Goal: Task Accomplishment & Management: Complete application form

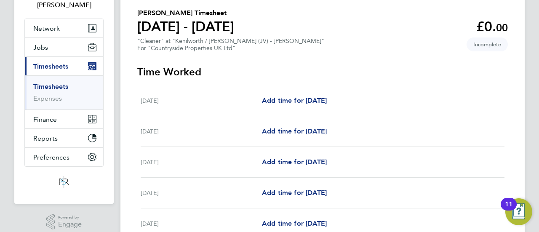
scroll to position [84, 0]
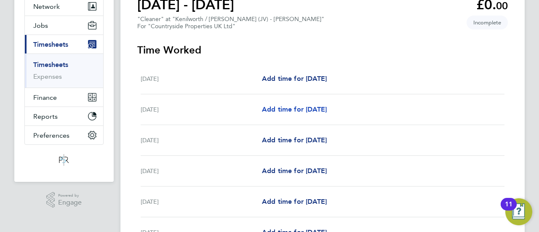
click at [297, 109] on span "Add time for [DATE]" at bounding box center [294, 109] width 65 height 8
select select "30"
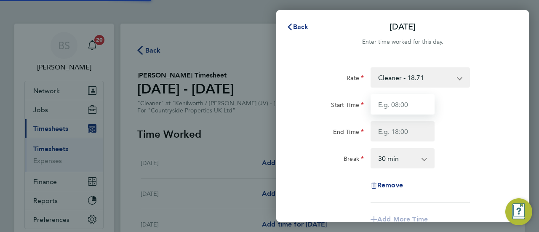
click at [398, 108] on input "Start Time" at bounding box center [403, 104] width 64 height 20
type input "08:00"
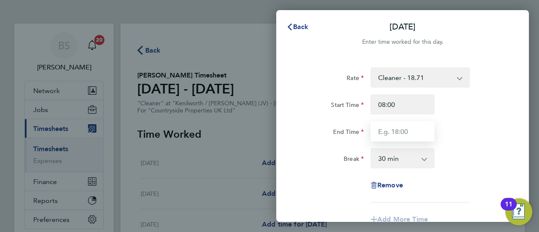
click at [404, 134] on input "End Time" at bounding box center [403, 131] width 64 height 20
type input "12:00"
click at [411, 161] on select "0 min 15 min 30 min 45 min 60 min 75 min 90 min" at bounding box center [398, 158] width 52 height 19
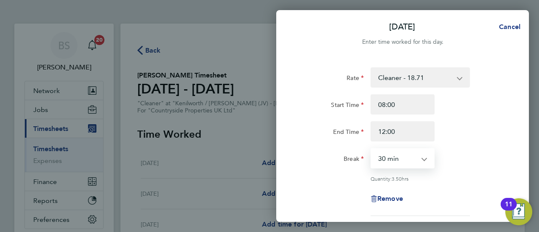
select select "0"
click at [372, 149] on select "0 min 15 min 30 min 45 min 60 min 75 min 90 min" at bounding box center [398, 158] width 52 height 19
click at [341, 176] on div "Quantity: 4.00 hrs" at bounding box center [403, 178] width 212 height 7
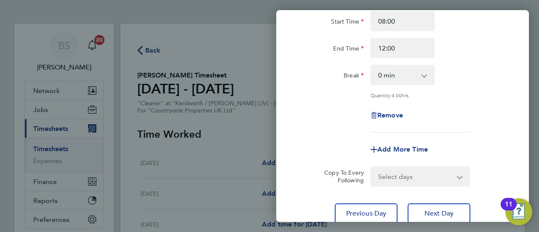
scroll to position [84, 0]
click at [397, 144] on span "Add More Time" at bounding box center [402, 148] width 51 height 8
select select "null"
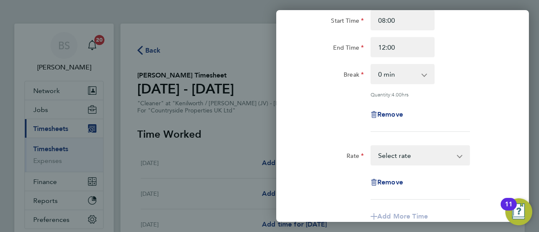
click at [428, 155] on select "Cleaner - 18.71 Select rate" at bounding box center [416, 155] width 88 height 19
click at [326, 110] on div "Remove" at bounding box center [403, 114] width 212 height 20
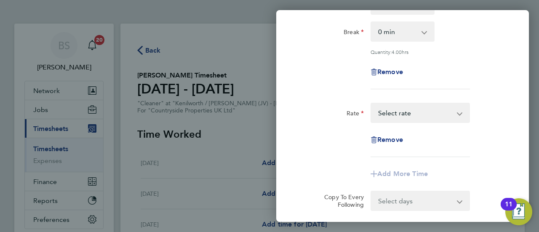
scroll to position [168, 0]
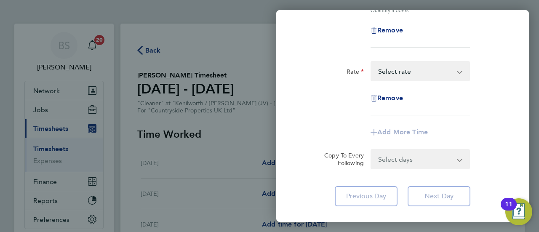
click at [420, 150] on select "Select days Day Weekday (Mon-Fri) Weekend (Sat-Sun) [DATE] [DATE] [DATE] [DATE]…" at bounding box center [416, 159] width 88 height 19
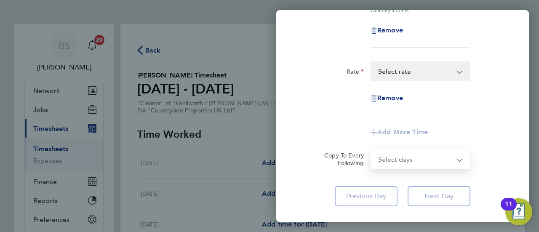
select select "WEEKDAY"
click at [372, 150] on select "Select days Day Weekday (Mon-Fri) Weekend (Sat-Sun) [DATE] [DATE] [DATE] [DATE]…" at bounding box center [416, 159] width 88 height 19
select select "[DATE]"
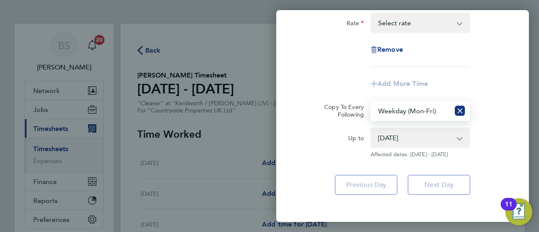
scroll to position [253, 0]
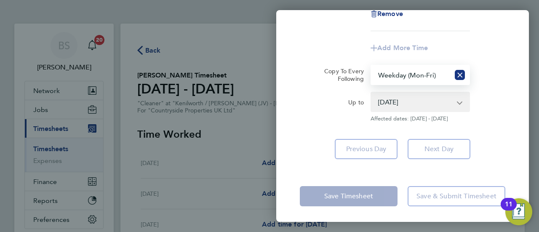
click at [360, 198] on app-form-button "Save Timesheet" at bounding box center [351, 196] width 103 height 20
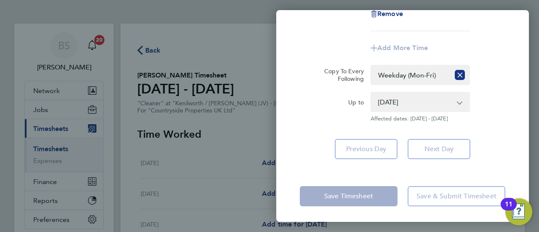
click at [331, 88] on app-copy-timesheet-lines "Copy To Every Following Select days Day Weekday (Mon-Fri) Weekend (Sat-Sun) [DA…" at bounding box center [403, 93] width 206 height 57
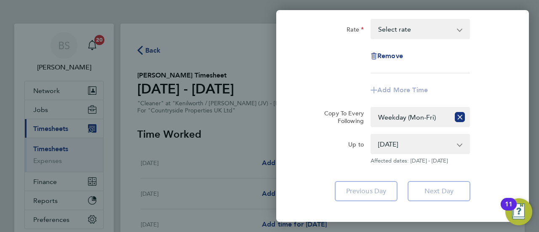
click at [411, 143] on select "[DATE] [DATE] [DATE] [DATE] [DATE]" at bounding box center [416, 144] width 88 height 19
click at [497, 96] on div "Add More Time" at bounding box center [403, 90] width 212 height 20
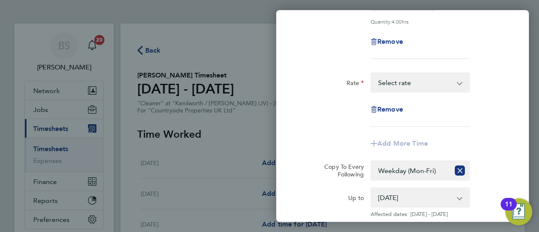
scroll to position [126, 0]
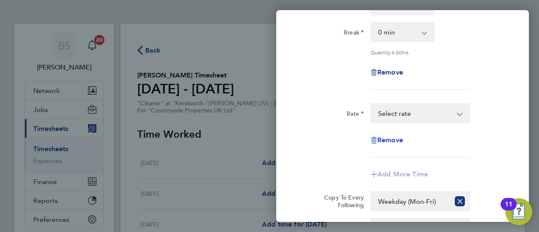
click at [398, 136] on span "Remove" at bounding box center [390, 140] width 26 height 8
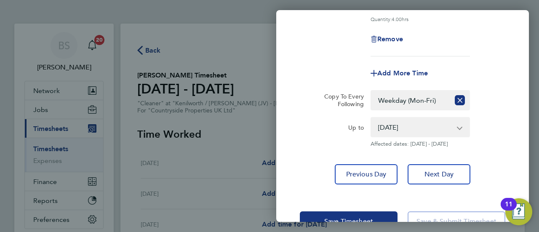
scroll to position [185, 0]
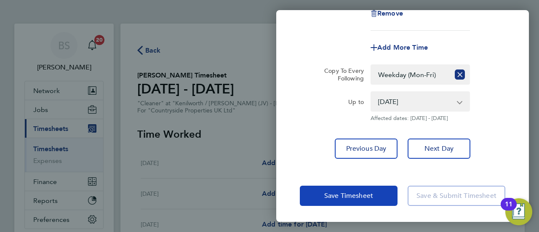
click at [329, 194] on span "Save Timesheet" at bounding box center [348, 196] width 49 height 8
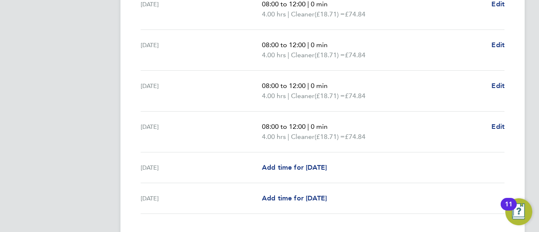
scroll to position [365, 0]
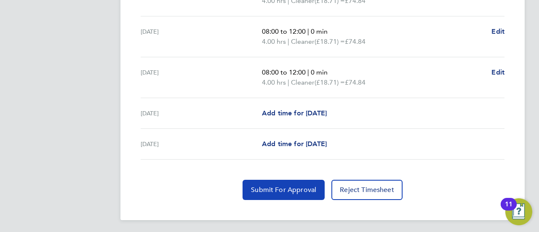
click at [296, 190] on span "Submit For Approval" at bounding box center [283, 190] width 65 height 8
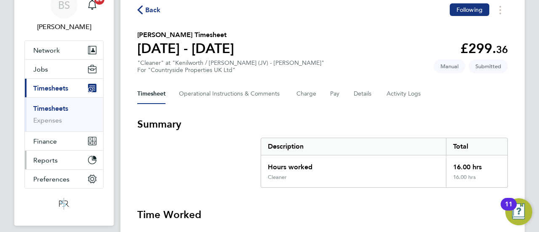
scroll to position [42, 0]
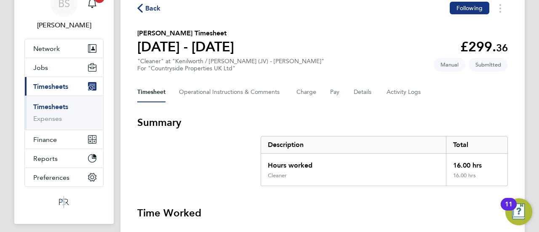
click at [60, 107] on link "Timesheets" at bounding box center [50, 107] width 35 height 8
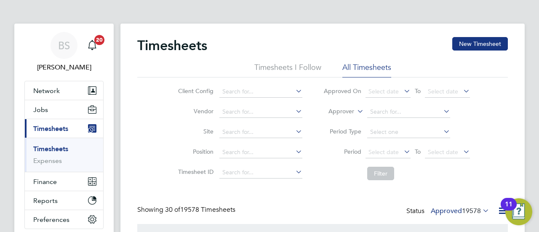
click at [352, 111] on label "Approver" at bounding box center [335, 111] width 38 height 8
click at [331, 118] on li "Worker" at bounding box center [333, 121] width 41 height 11
click at [380, 110] on input at bounding box center [408, 112] width 83 height 12
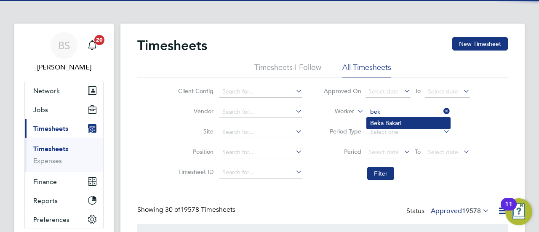
click at [392, 123] on li "Bek a Bakari" at bounding box center [408, 123] width 83 height 11
type input "[PERSON_NAME]"
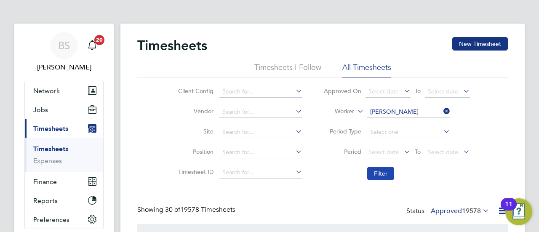
click at [388, 179] on button "Filter" at bounding box center [380, 173] width 27 height 13
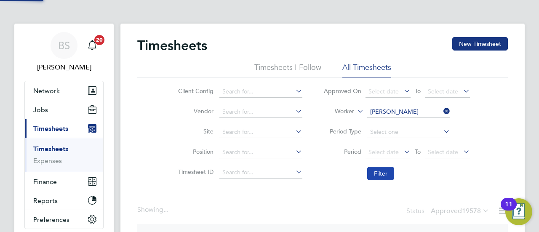
click at [388, 176] on button "Filter" at bounding box center [380, 173] width 27 height 13
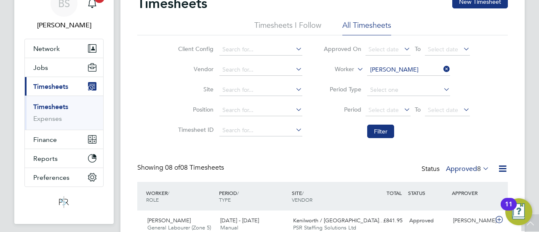
click at [463, 169] on label "Approved 8" at bounding box center [467, 169] width 43 height 8
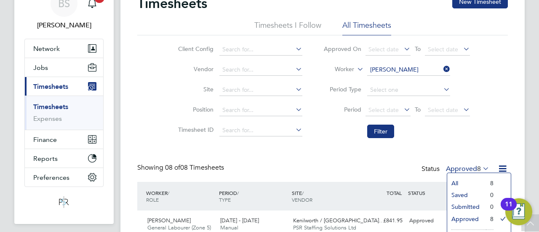
click at [476, 206] on li "Submitted" at bounding box center [466, 207] width 39 height 12
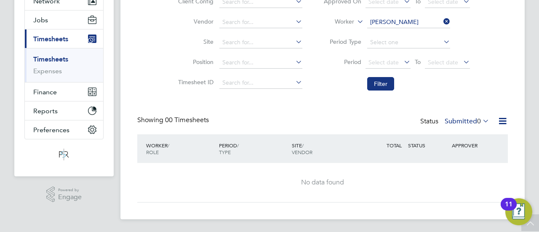
click at [479, 120] on span "0" at bounding box center [479, 121] width 4 height 8
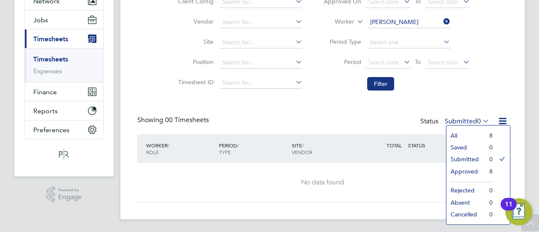
click at [475, 169] on li "Approved" at bounding box center [465, 172] width 39 height 12
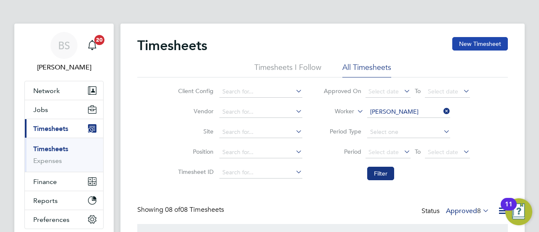
click at [489, 43] on button "New Timesheet" at bounding box center [480, 43] width 56 height 13
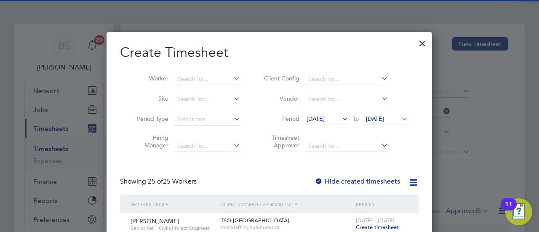
click at [340, 117] on icon at bounding box center [340, 119] width 0 height 12
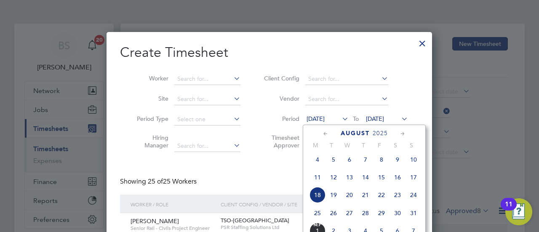
click at [317, 221] on span "25" at bounding box center [318, 213] width 16 height 16
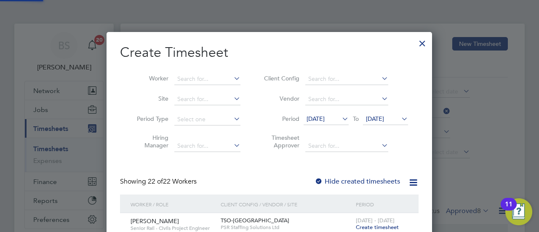
click at [384, 119] on span "[DATE]" at bounding box center [375, 119] width 18 height 8
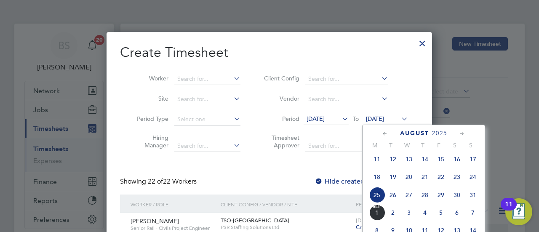
click at [474, 198] on span "31" at bounding box center [473, 195] width 16 height 16
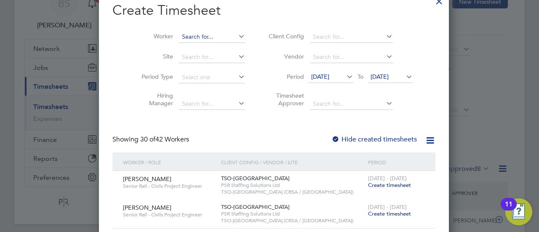
click at [190, 35] on input at bounding box center [212, 37] width 66 height 12
click at [194, 44] on li "[PERSON_NAME]" at bounding box center [207, 48] width 67 height 11
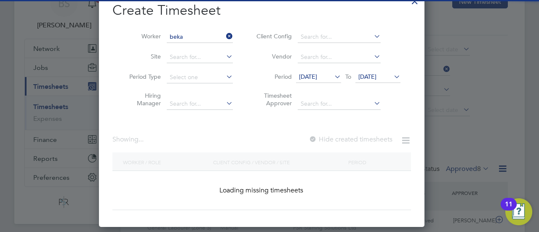
type input "[PERSON_NAME]"
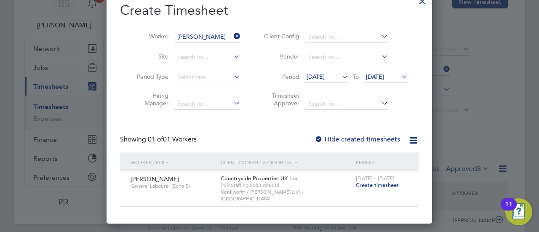
click at [382, 181] on span "[DATE] - [DATE]" at bounding box center [375, 178] width 39 height 7
click at [382, 185] on span "Create timesheet" at bounding box center [377, 185] width 43 height 7
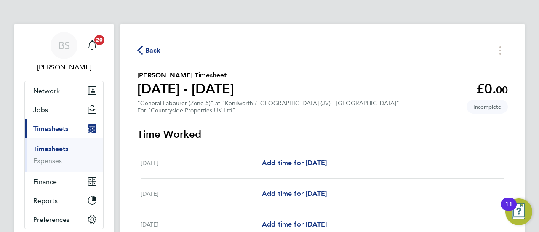
click at [152, 48] on span "Back" at bounding box center [153, 50] width 16 height 10
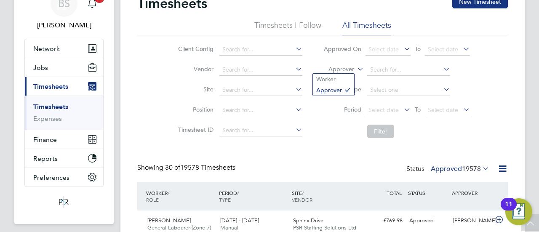
click at [344, 70] on label "Approver" at bounding box center [335, 69] width 38 height 8
click at [349, 83] on li "Worker" at bounding box center [333, 79] width 41 height 11
click at [385, 70] on input at bounding box center [408, 70] width 83 height 12
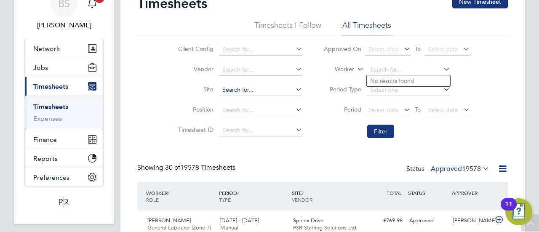
click at [269, 91] on input at bounding box center [260, 90] width 83 height 12
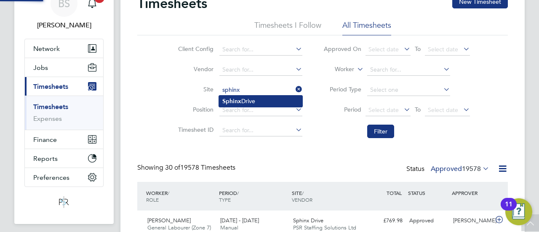
click at [265, 99] on li "Sphinx Drive" at bounding box center [260, 101] width 83 height 11
type input "Sphinx Drive"
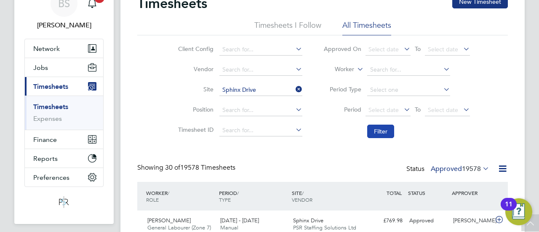
click at [369, 127] on button "Filter" at bounding box center [380, 131] width 27 height 13
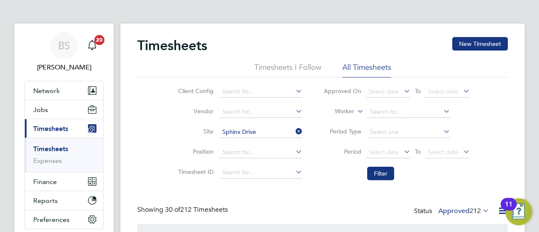
click at [294, 131] on icon at bounding box center [294, 132] width 0 height 12
click at [261, 133] on input at bounding box center [260, 132] width 83 height 12
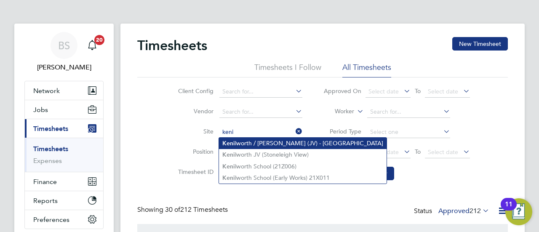
click at [265, 144] on li "[PERSON_NAME] / [PERSON_NAME] (JV) - [GEOGRAPHIC_DATA]" at bounding box center [303, 143] width 168 height 11
type input "Kenilworth / [PERSON_NAME] (JV) - [GEOGRAPHIC_DATA]"
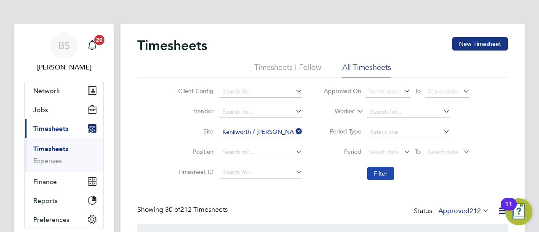
click at [380, 175] on button "Filter" at bounding box center [380, 173] width 27 height 13
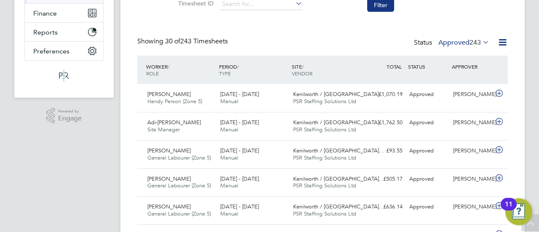
click at [475, 42] on span "243" at bounding box center [475, 42] width 11 height 8
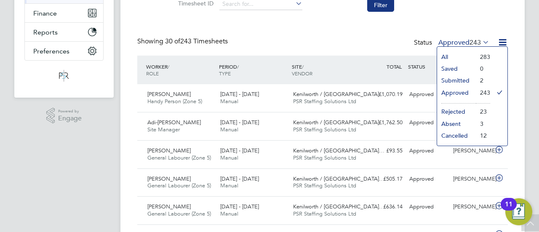
click at [461, 80] on li "Submitted" at bounding box center [456, 81] width 39 height 12
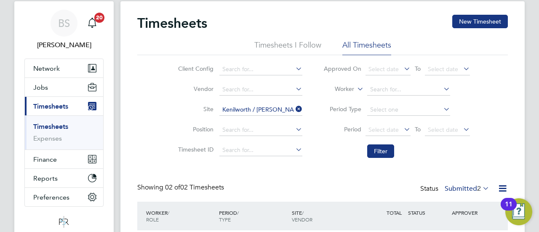
click at [294, 107] on icon at bounding box center [294, 109] width 0 height 12
click at [348, 88] on label "Worker" at bounding box center [335, 89] width 38 height 8
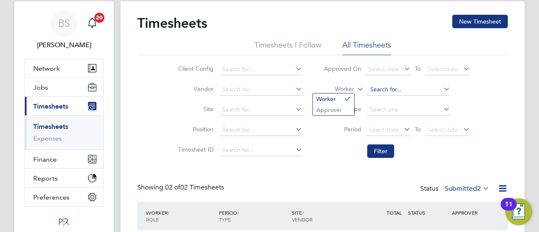
click at [377, 88] on input at bounding box center [408, 90] width 83 height 12
click at [381, 98] on li "Bek a Bakari" at bounding box center [408, 100] width 83 height 11
type input "[PERSON_NAME]"
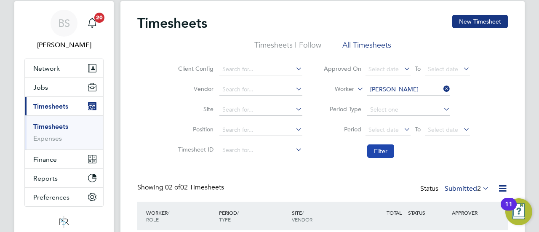
click at [389, 149] on button "Filter" at bounding box center [380, 150] width 27 height 13
click at [374, 147] on button "Filter" at bounding box center [380, 150] width 27 height 13
click at [471, 186] on label "Submitted 0" at bounding box center [467, 188] width 45 height 8
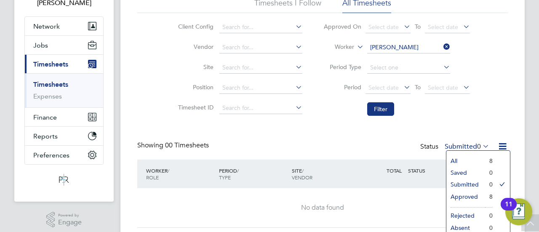
click at [473, 198] on li "Approved" at bounding box center [465, 197] width 39 height 12
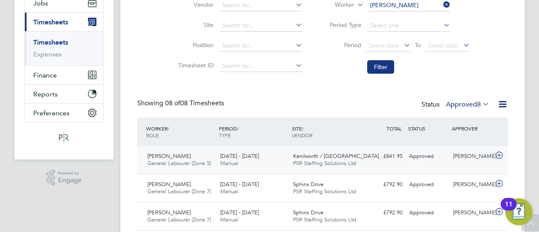
click at [342, 155] on span "Kenilworth / [GEOGRAPHIC_DATA]…" at bounding box center [338, 155] width 91 height 7
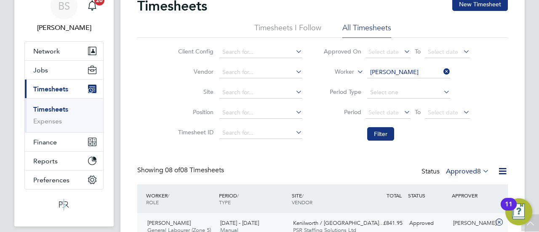
scroll to position [0, 0]
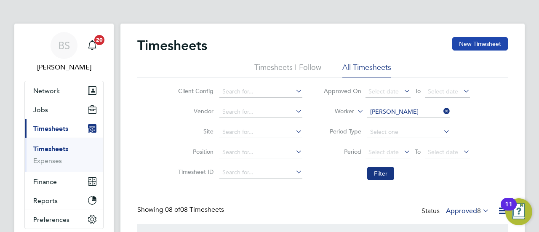
click at [468, 44] on button "New Timesheet" at bounding box center [480, 43] width 56 height 13
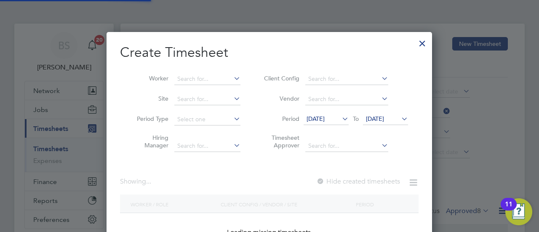
scroll to position [1037, 326]
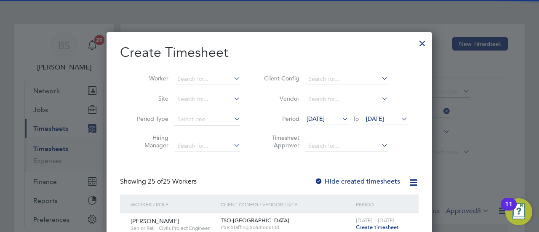
click at [325, 120] on span "[DATE]" at bounding box center [316, 119] width 18 height 8
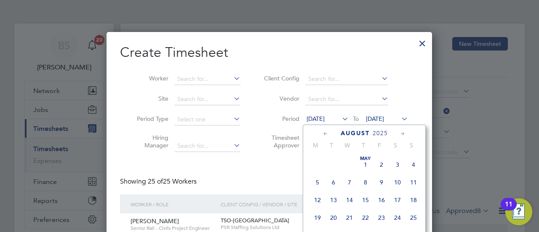
scroll to position [307, 0]
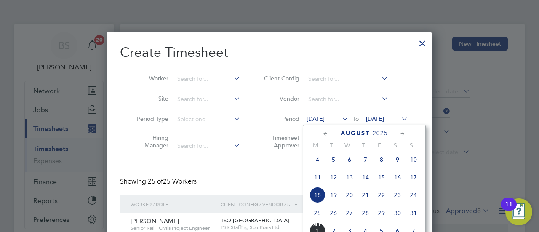
click at [319, 219] on span "25" at bounding box center [318, 213] width 16 height 16
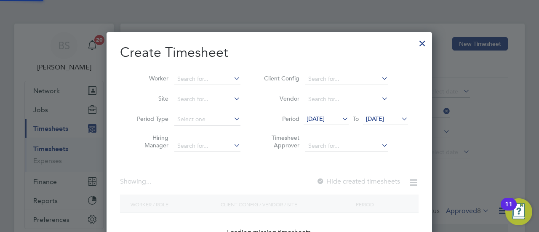
scroll to position [835, 326]
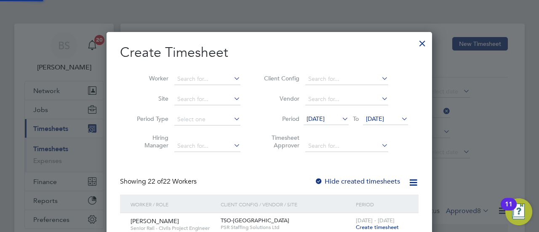
click at [379, 118] on span "[DATE]" at bounding box center [375, 119] width 18 height 8
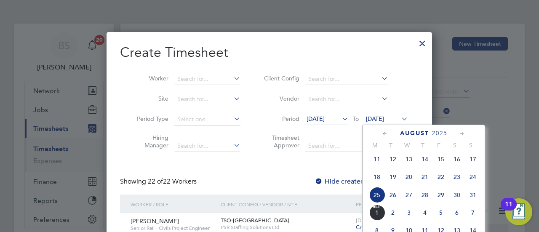
click at [471, 198] on span "31" at bounding box center [473, 195] width 16 height 16
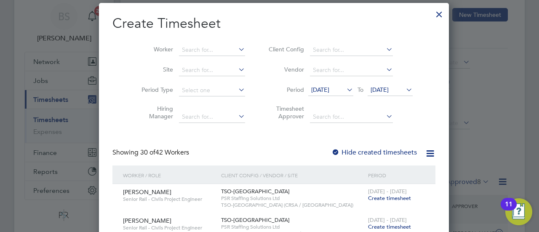
scroll to position [42, 0]
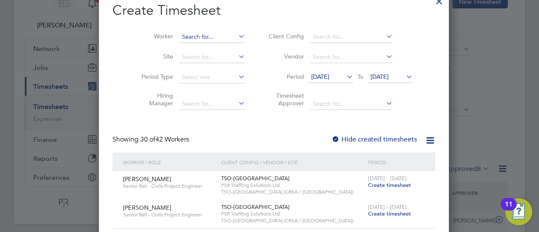
click at [200, 33] on input at bounding box center [212, 37] width 66 height 12
click at [199, 45] on li "[PERSON_NAME]" at bounding box center [207, 48] width 67 height 11
type input "[PERSON_NAME]"
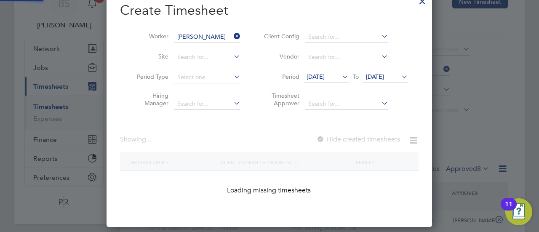
scroll to position [227, 326]
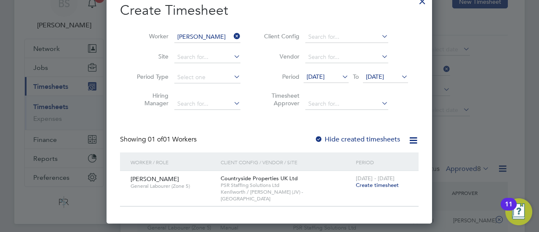
click at [373, 186] on span "Create timesheet" at bounding box center [377, 185] width 43 height 7
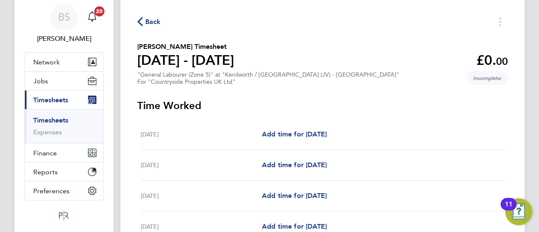
scroll to position [42, 0]
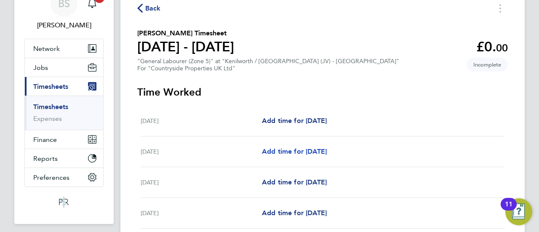
click at [305, 151] on span "Add time for [DATE]" at bounding box center [294, 151] width 65 height 8
select select "30"
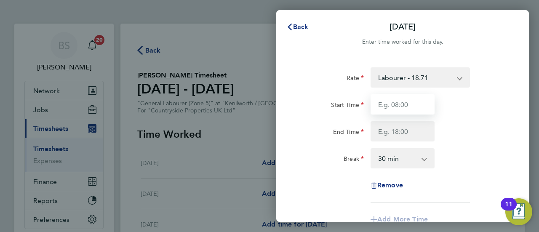
click at [411, 105] on input "Start Time" at bounding box center [403, 104] width 64 height 20
type input "07:30"
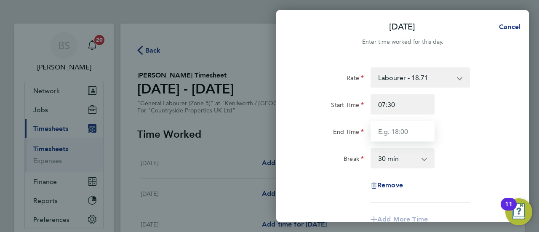
click at [408, 131] on input "End Time" at bounding box center [403, 131] width 64 height 20
type input "17:00"
click at [473, 152] on div "Break 0 min 15 min 30 min 45 min 60 min 75 min 90 min" at bounding box center [403, 158] width 212 height 20
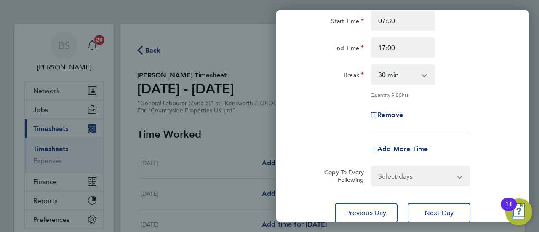
scroll to position [84, 0]
click at [410, 170] on select "Select days Day Weekday (Mon-Fri) Weekend (Sat-Sun) [DATE] [DATE] [DATE] [DATE]…" at bounding box center [416, 175] width 88 height 19
select select "WEEKDAY"
click at [372, 166] on select "Select days Day Weekday (Mon-Fri) Weekend (Sat-Sun) [DATE] [DATE] [DATE] [DATE]…" at bounding box center [416, 175] width 88 height 19
select select "[DATE]"
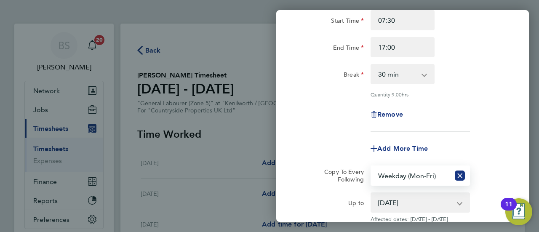
click at [334, 115] on div "Remove" at bounding box center [403, 114] width 212 height 20
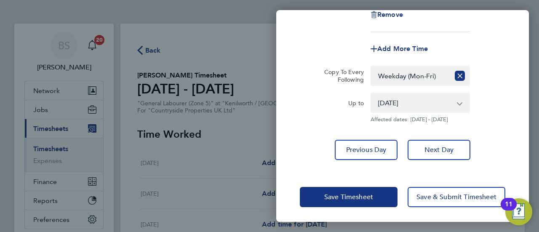
scroll to position [185, 0]
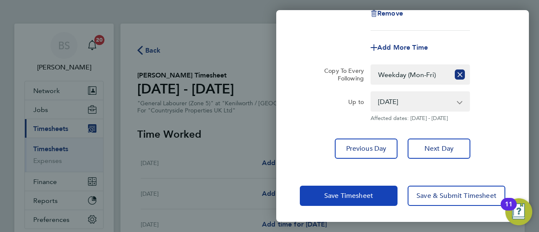
click at [345, 197] on span "Save Timesheet" at bounding box center [348, 196] width 49 height 8
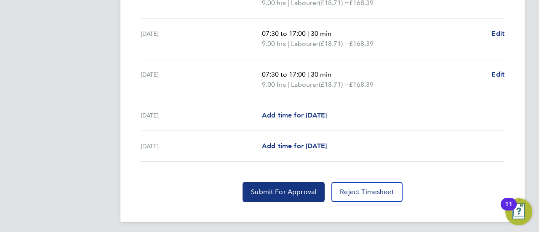
scroll to position [365, 0]
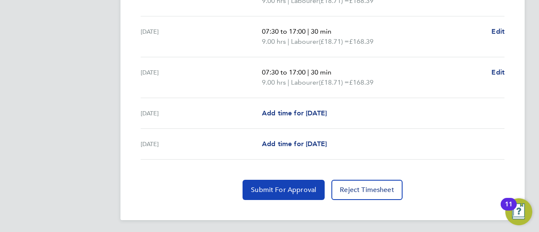
click at [280, 187] on span "Submit For Approval" at bounding box center [283, 190] width 65 height 8
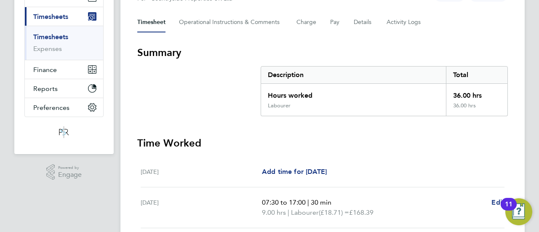
scroll to position [0, 0]
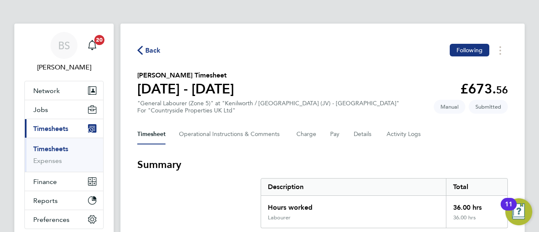
click at [66, 128] on span "Timesheets" at bounding box center [50, 129] width 35 height 8
click at [145, 49] on span "Back" at bounding box center [153, 50] width 16 height 10
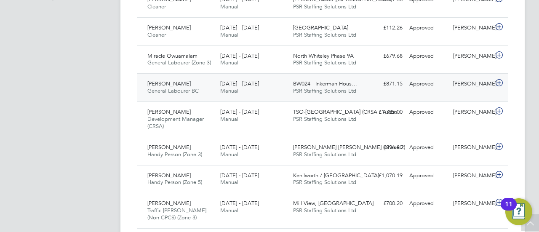
scroll to position [337, 0]
